Goal: Information Seeking & Learning: Understand process/instructions

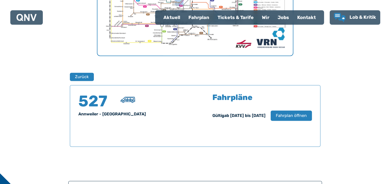
scroll to position [293, 0]
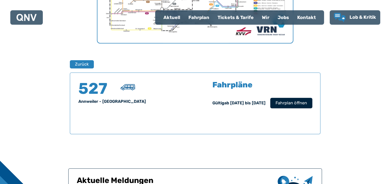
click at [287, 103] on span "Fahrplan öffnen" at bounding box center [290, 103] width 31 height 6
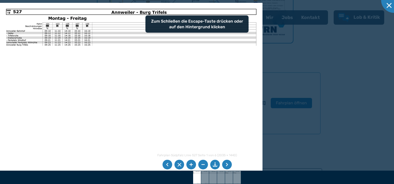
click at [193, 163] on li at bounding box center [191, 165] width 10 height 10
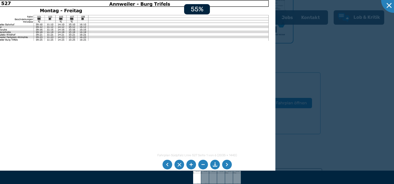
click at [193, 163] on li at bounding box center [191, 165] width 10 height 10
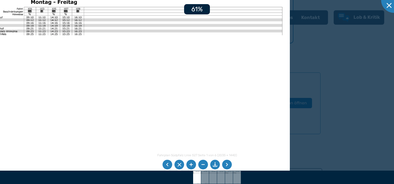
click at [193, 163] on li at bounding box center [191, 165] width 10 height 10
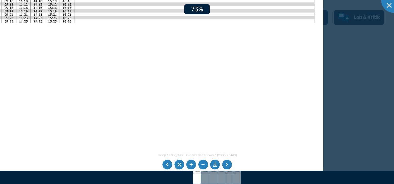
click at [193, 163] on li at bounding box center [191, 165] width 10 height 10
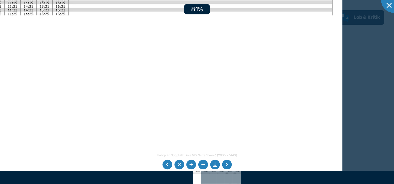
click at [193, 163] on li at bounding box center [191, 165] width 10 height 10
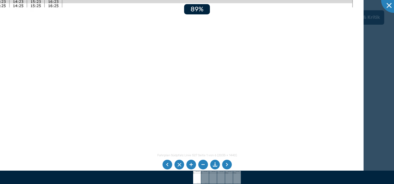
click at [193, 163] on li at bounding box center [191, 165] width 10 height 10
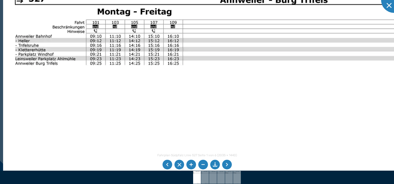
click at [276, 172] on div "Fahrplan Südpfalz Linie 527 Seite 1 von 6 (2035 × 1440) 97%" at bounding box center [197, 92] width 394 height 184
click at [192, 163] on li at bounding box center [191, 165] width 10 height 10
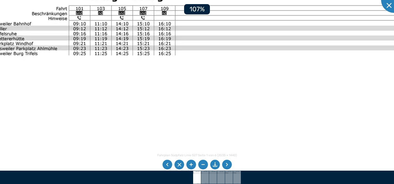
click at [192, 163] on li at bounding box center [191, 165] width 10 height 10
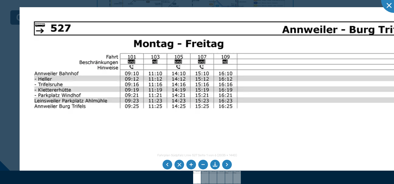
click at [388, 8] on div at bounding box center [394, 0] width 26 height 26
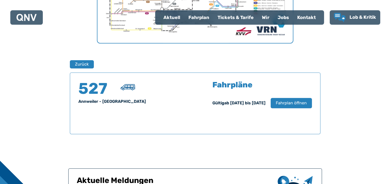
drag, startPoint x: 268, startPoint y: 66, endPoint x: 258, endPoint y: 86, distance: 22.0
click at [257, 86] on div "Zurück 527 Annweiler - [GEOGRAPHIC_DATA] Fahrpläne Gültig ab [DATE] bis [DATE] …" at bounding box center [195, 97] width 250 height 101
drag, startPoint x: 258, startPoint y: 86, endPoint x: 222, endPoint y: 133, distance: 59.3
click at [222, 133] on div "527 [GEOGRAPHIC_DATA] - [GEOGRAPHIC_DATA] Fahrpläne Gültig ab [DATE] bis [DATE]…" at bounding box center [195, 104] width 250 height 62
click at [127, 87] on img at bounding box center [128, 87] width 14 height 6
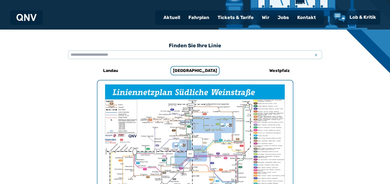
scroll to position [114, 0]
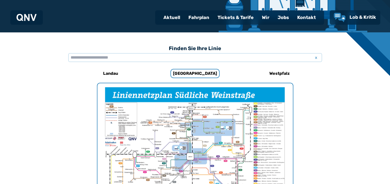
click at [199, 20] on div "Fahrplan" at bounding box center [198, 17] width 29 height 13
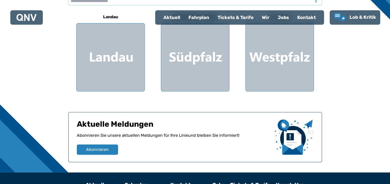
scroll to position [224, 0]
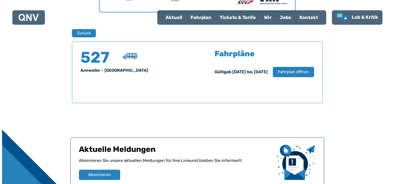
scroll to position [339, 0]
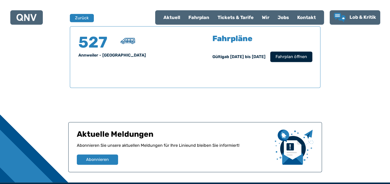
click at [286, 55] on span "Fahrplan öffnen" at bounding box center [290, 57] width 31 height 6
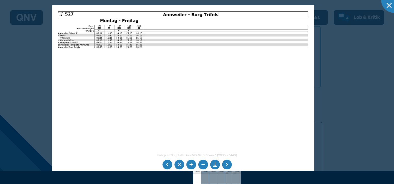
click at [192, 110] on img at bounding box center [183, 97] width 262 height 185
click at [229, 166] on li at bounding box center [227, 165] width 10 height 10
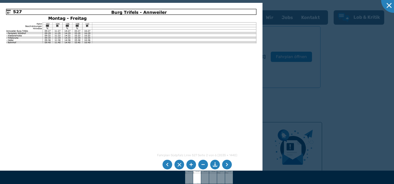
click at [166, 164] on li at bounding box center [167, 165] width 10 height 10
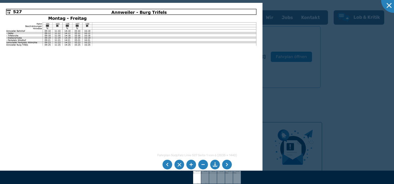
click at [190, 164] on li at bounding box center [191, 165] width 10 height 10
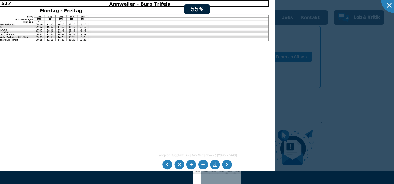
click at [190, 164] on li at bounding box center [191, 165] width 10 height 10
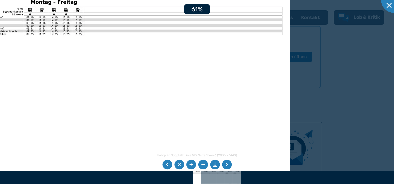
click at [190, 164] on li at bounding box center [191, 165] width 10 height 10
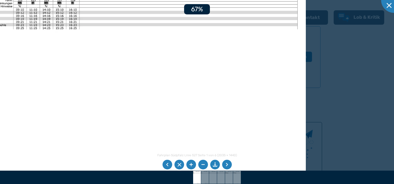
click at [190, 164] on li at bounding box center [191, 165] width 10 height 10
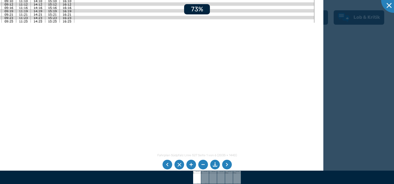
click at [190, 164] on li at bounding box center [191, 165] width 10 height 10
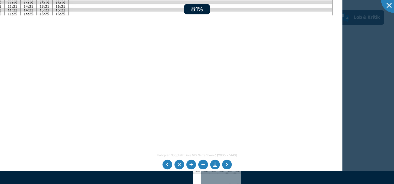
click at [190, 164] on li at bounding box center [191, 165] width 10 height 10
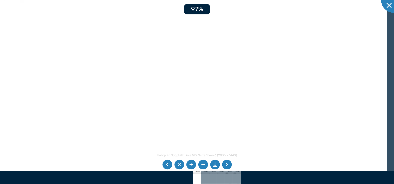
click at [190, 164] on li at bounding box center [191, 165] width 10 height 10
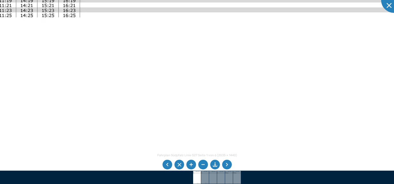
click at [214, 155] on div "Fahrplan Südpfalz Linie 527 Seite 1 von 6 (2035 × 1440) 107%" at bounding box center [197, 92] width 394 height 184
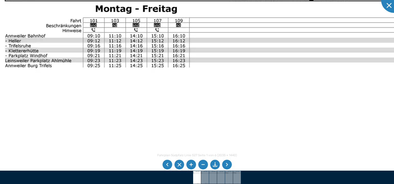
click at [249, 137] on img at bounding box center [273, 174] width 562 height 397
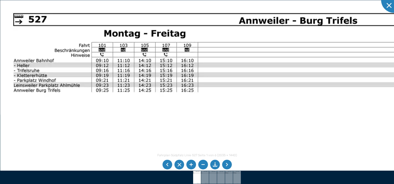
click at [226, 163] on li at bounding box center [227, 165] width 10 height 10
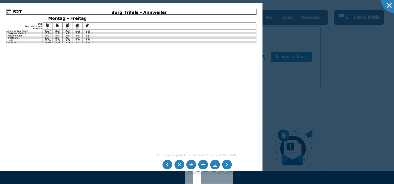
click at [190, 163] on li at bounding box center [191, 165] width 10 height 10
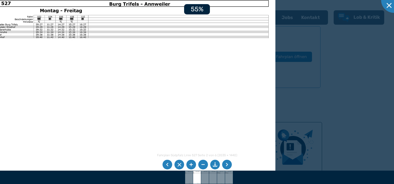
click at [190, 163] on li at bounding box center [191, 165] width 10 height 10
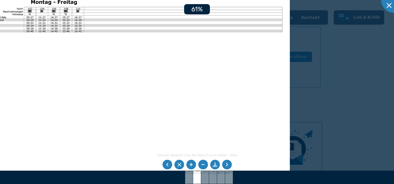
click at [190, 163] on li at bounding box center [191, 165] width 10 height 10
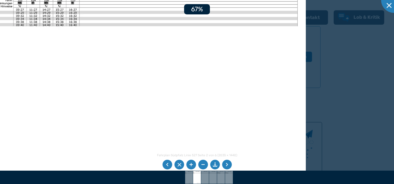
click at [190, 163] on li at bounding box center [191, 165] width 10 height 10
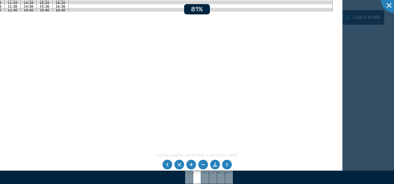
click at [190, 163] on li at bounding box center [191, 165] width 10 height 10
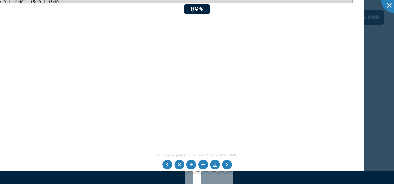
click at [190, 163] on li at bounding box center [191, 165] width 10 height 10
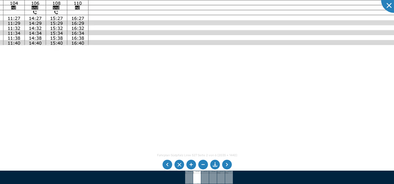
click at [169, 117] on img at bounding box center [172, 156] width 562 height 397
